Goal: Information Seeking & Learning: Learn about a topic

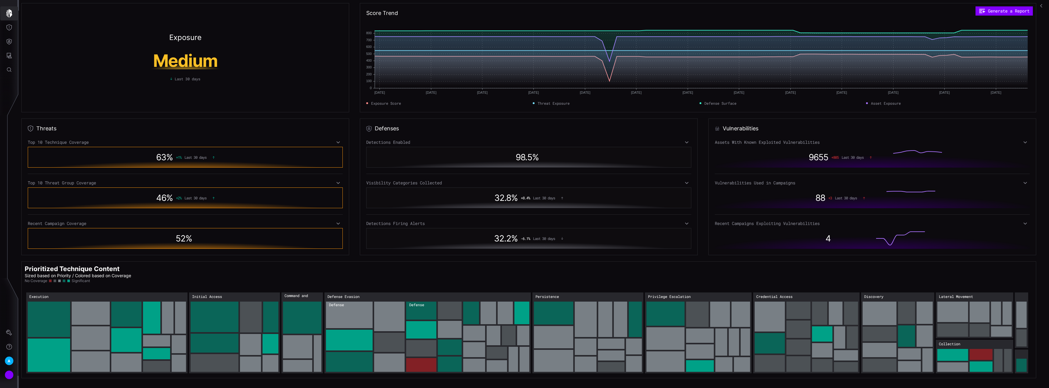
click at [8, 10] on icon "button" at bounding box center [9, 13] width 9 height 9
click at [11, 25] on icon "Threat Exposure" at bounding box center [8, 27] width 5 height 6
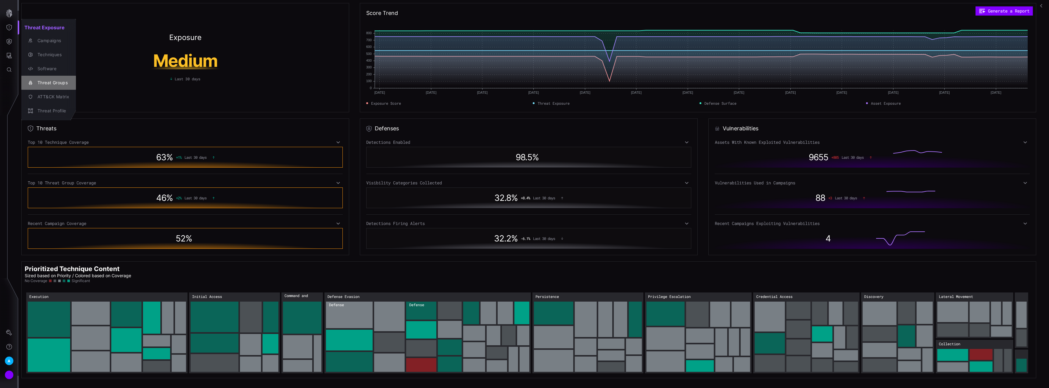
click at [55, 79] on div "Threat Groups" at bounding box center [51, 83] width 35 height 8
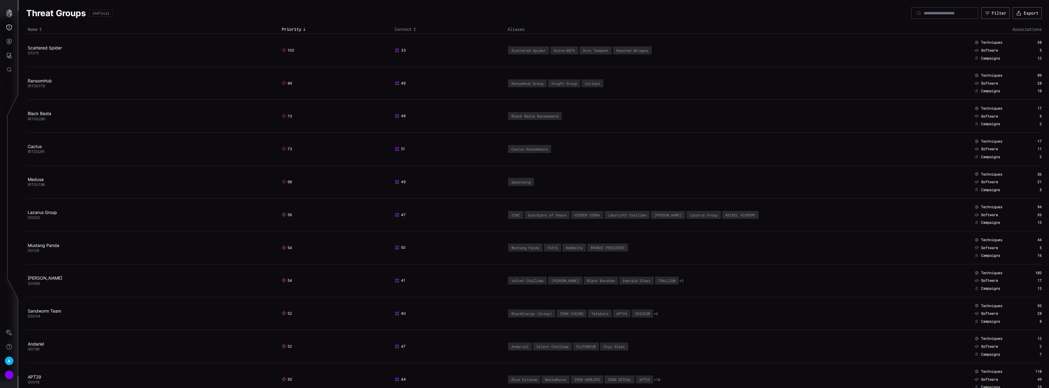
click at [39, 43] on td "Scattered Spider G1015" at bounding box center [153, 50] width 254 height 33
click at [39, 50] on link "Scattered Spider" at bounding box center [45, 47] width 34 height 5
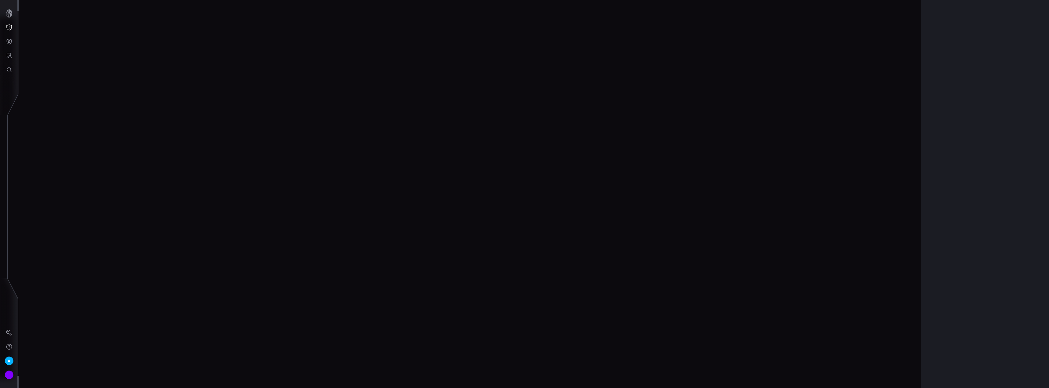
scroll to position [1220, 16]
